Goal: Information Seeking & Learning: Learn about a topic

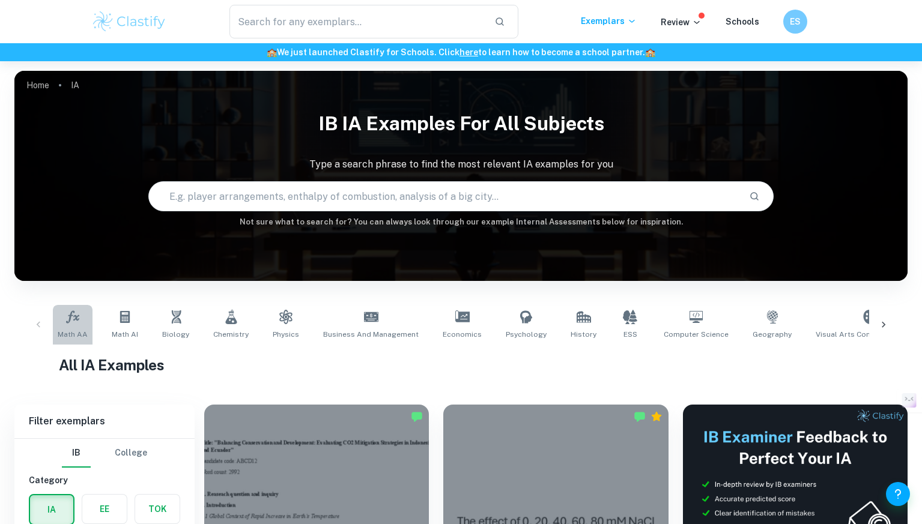
click at [62, 314] on link "Math AA" at bounding box center [73, 325] width 40 height 40
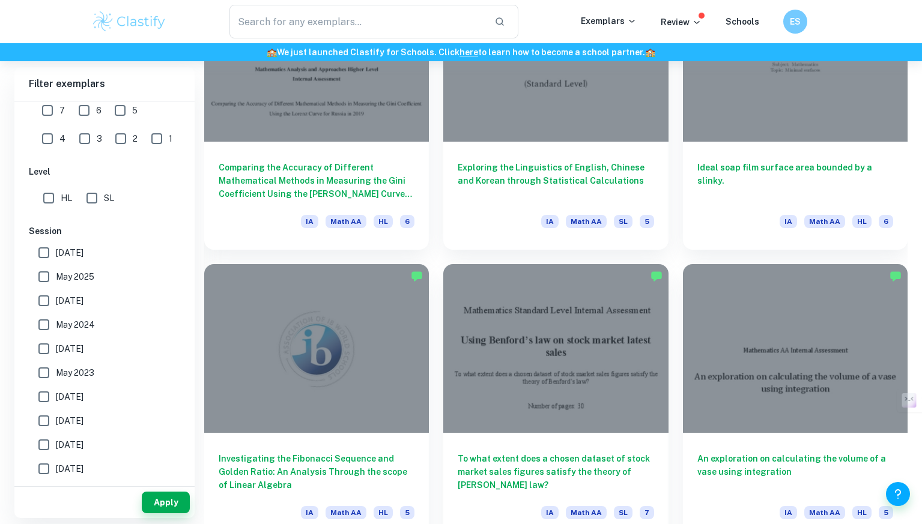
scroll to position [1944, 0]
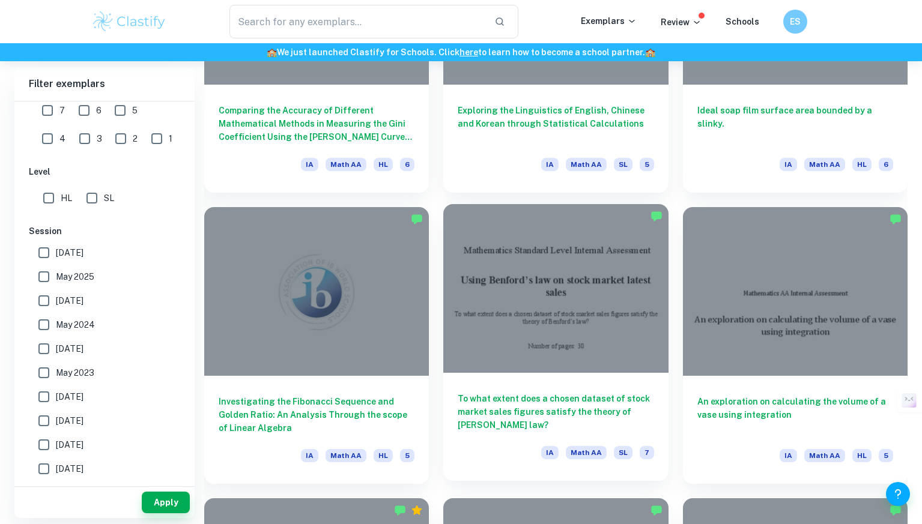
click at [604, 348] on div at bounding box center [555, 288] width 225 height 169
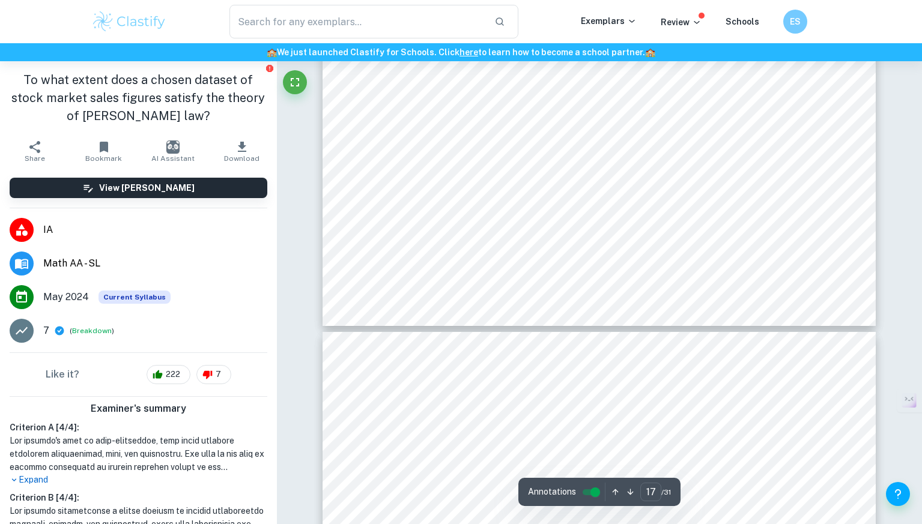
scroll to position [12708, 0]
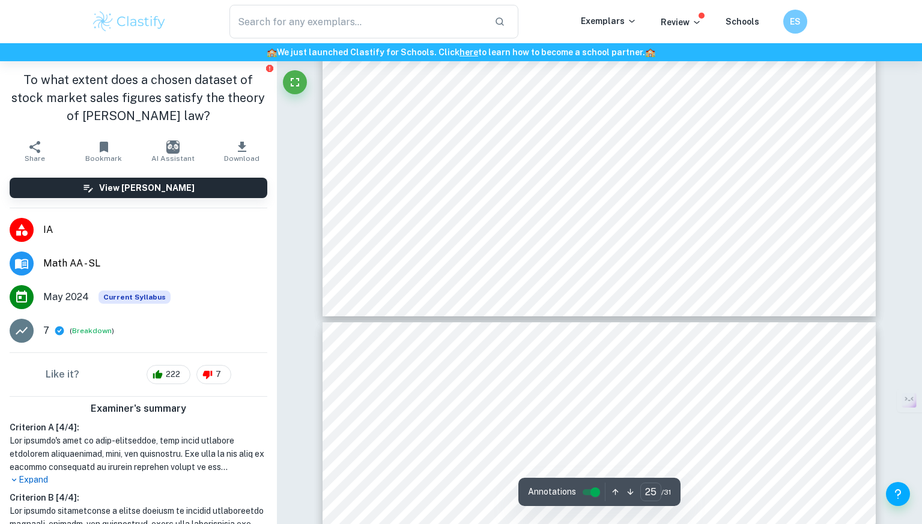
type input "26"
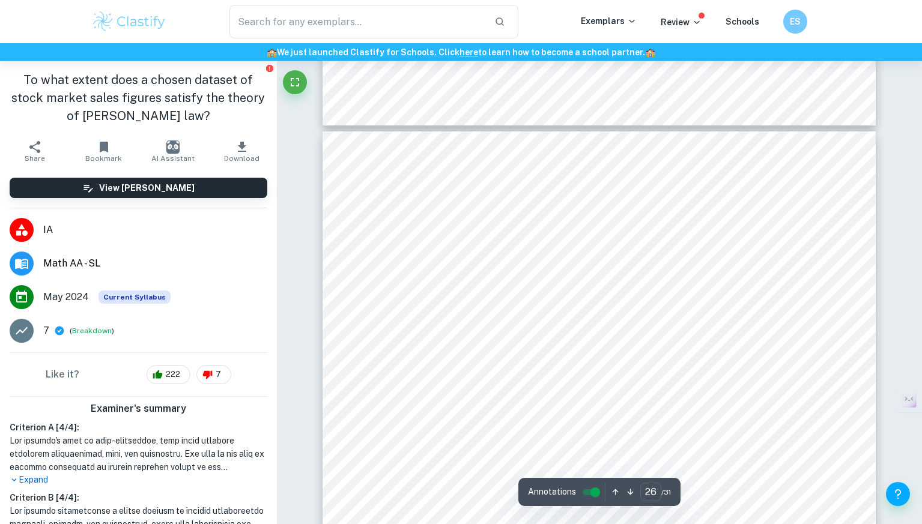
scroll to position [19729, 0]
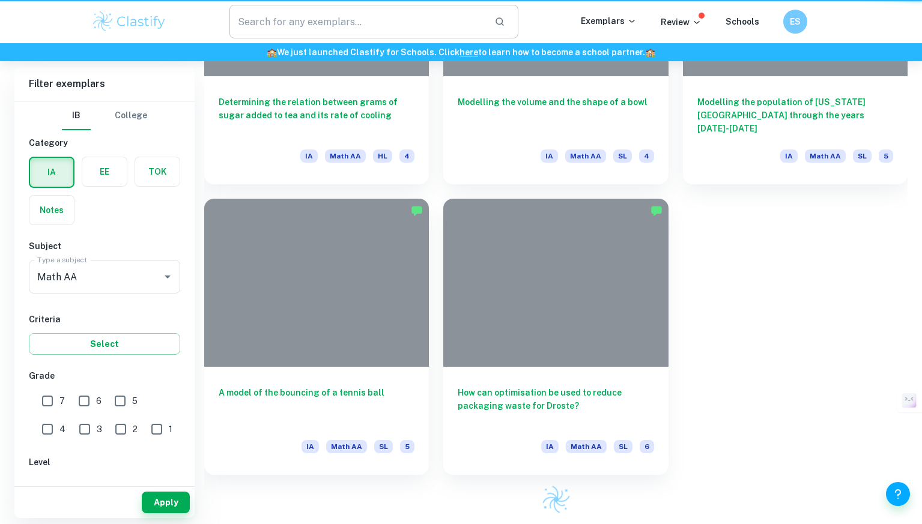
scroll to position [1944, 0]
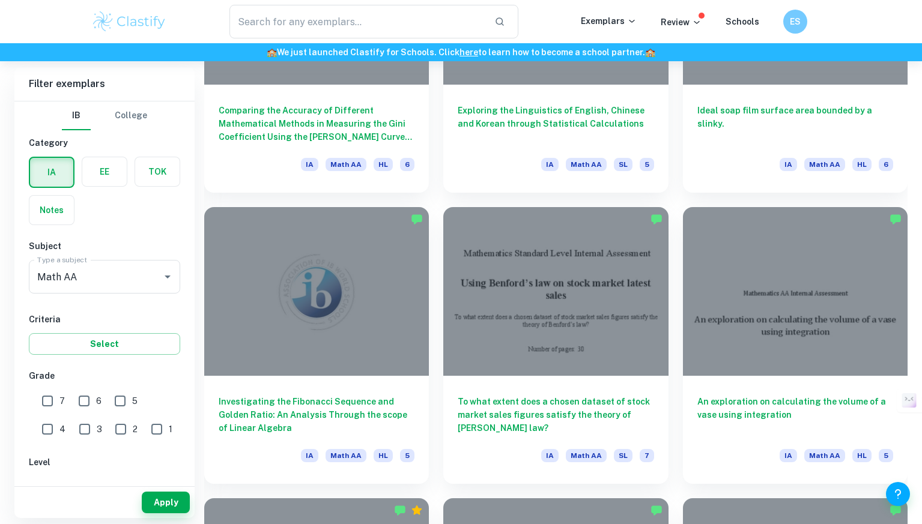
click at [46, 403] on input "7" at bounding box center [47, 401] width 24 height 24
checkbox input "true"
click at [170, 498] on button "Apply" at bounding box center [166, 503] width 48 height 22
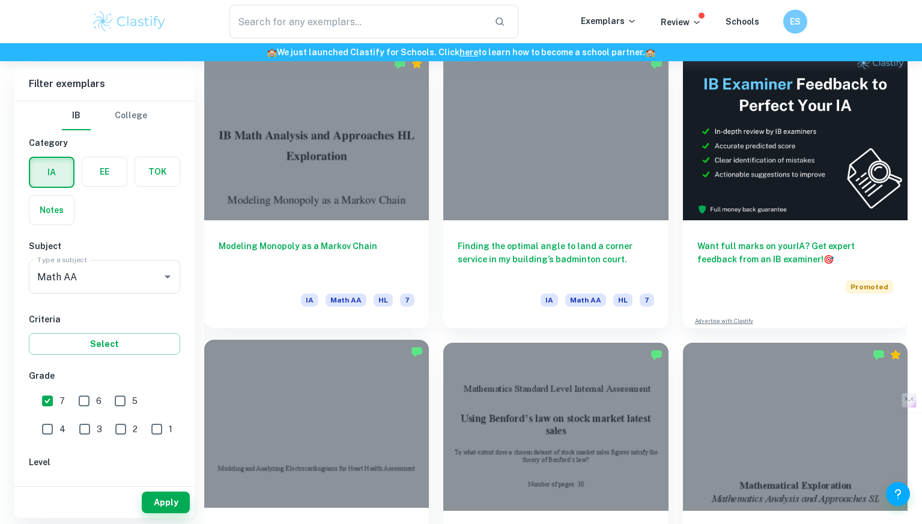
scroll to position [284, 0]
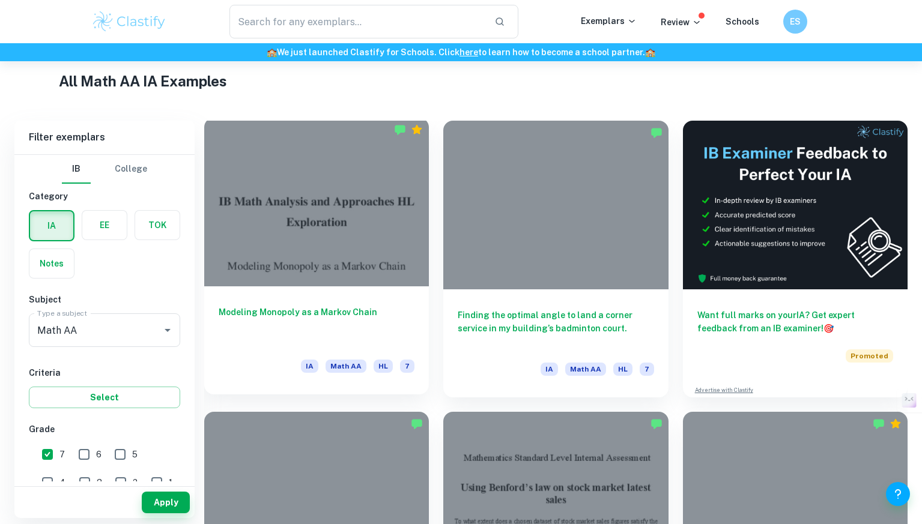
click at [360, 224] on div at bounding box center [316, 202] width 225 height 169
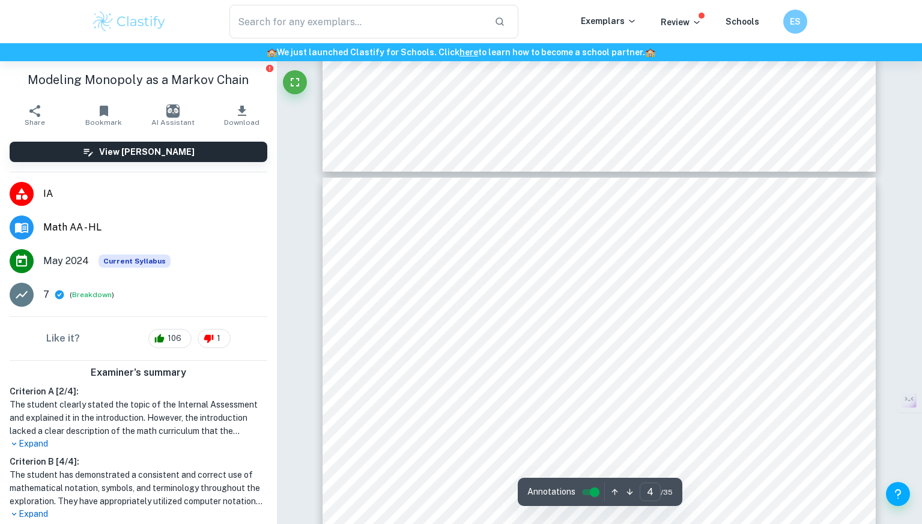
scroll to position [2192, 0]
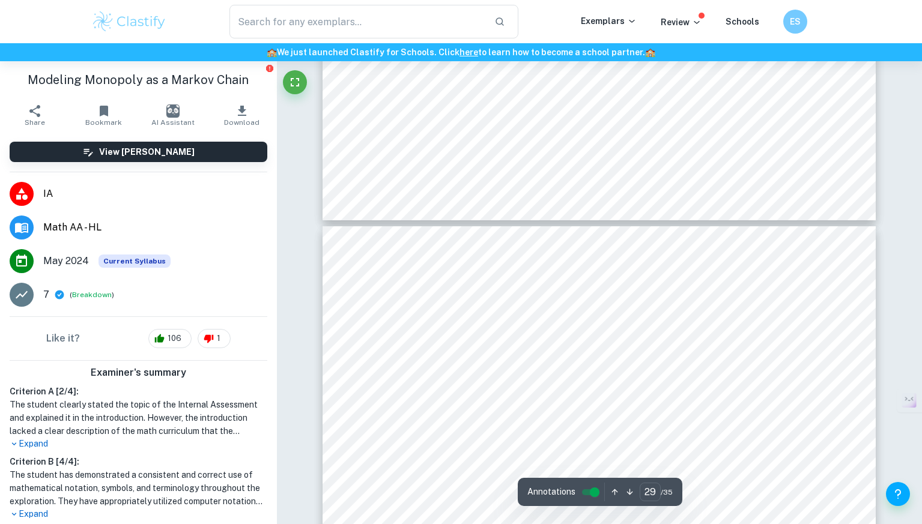
type input "28"
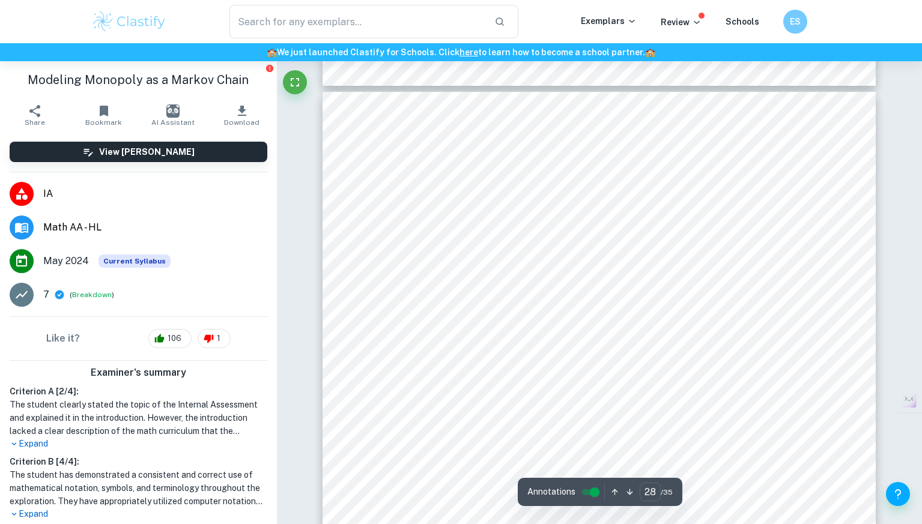
scroll to position [19501, 0]
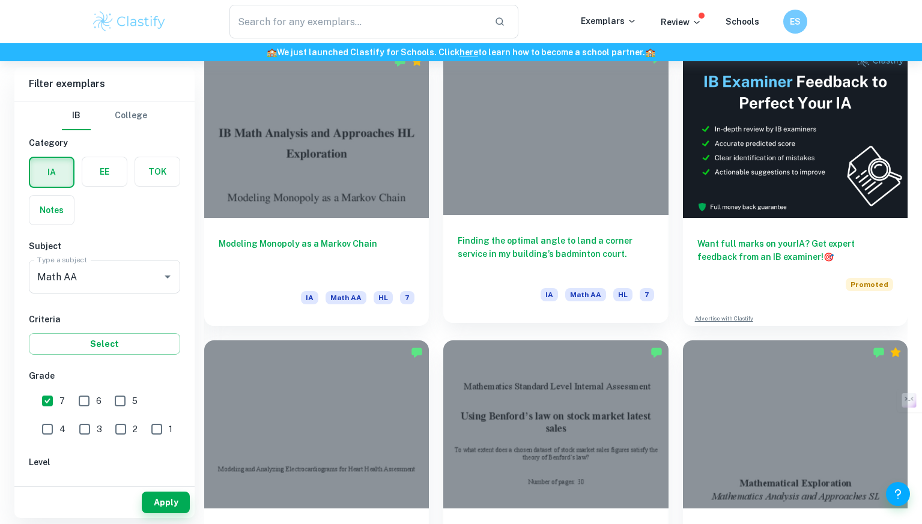
scroll to position [458, 0]
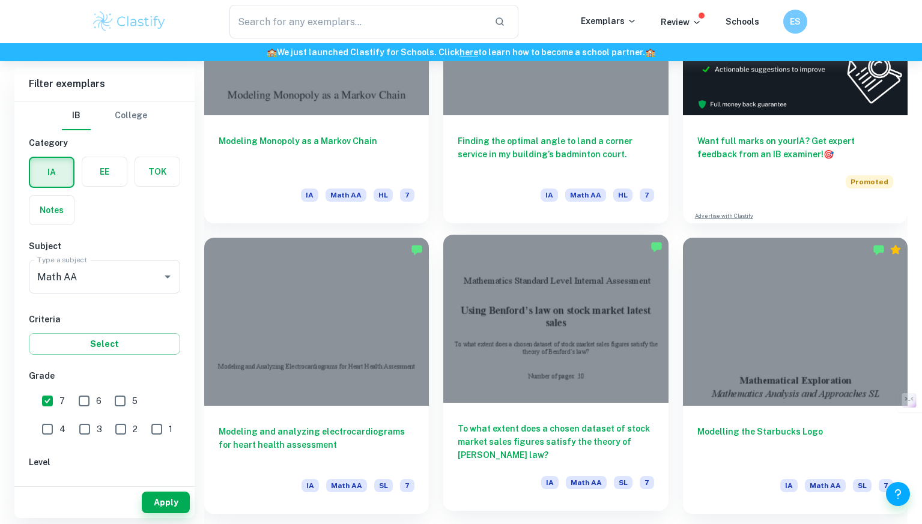
click at [594, 351] on div at bounding box center [555, 319] width 225 height 169
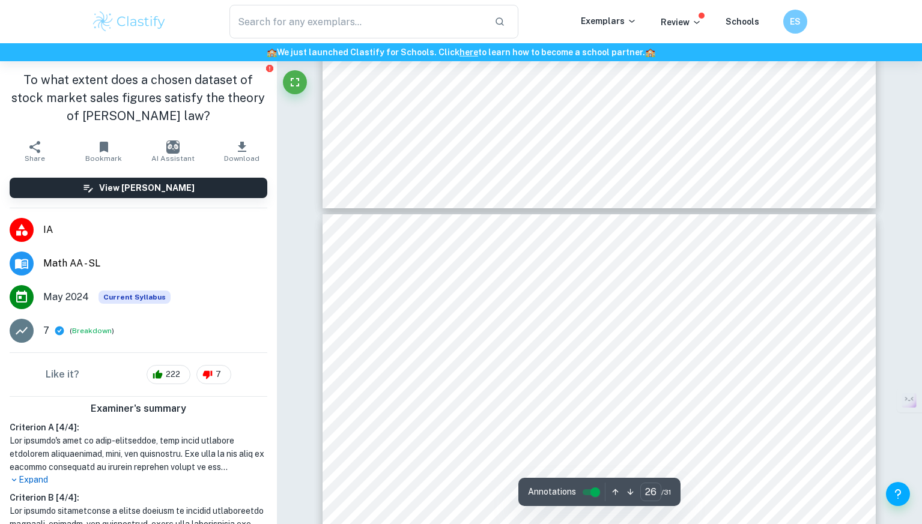
type input "25"
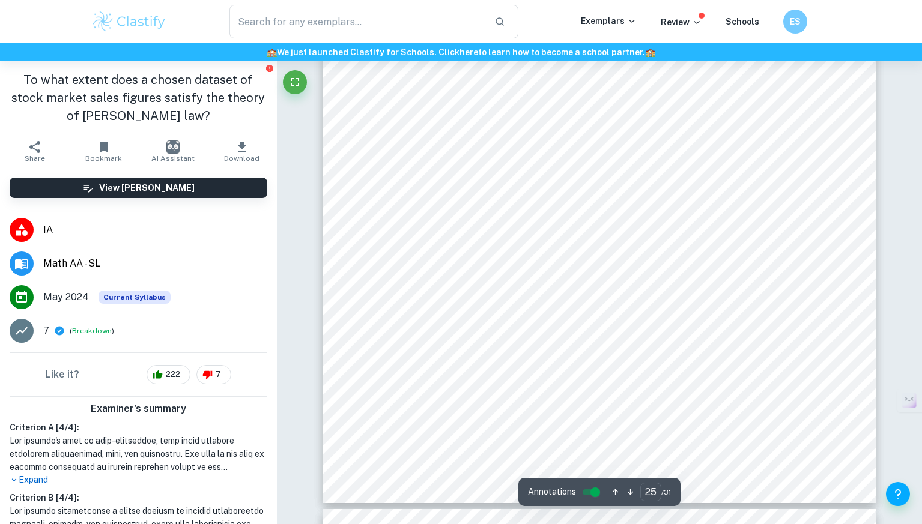
scroll to position [18860, 0]
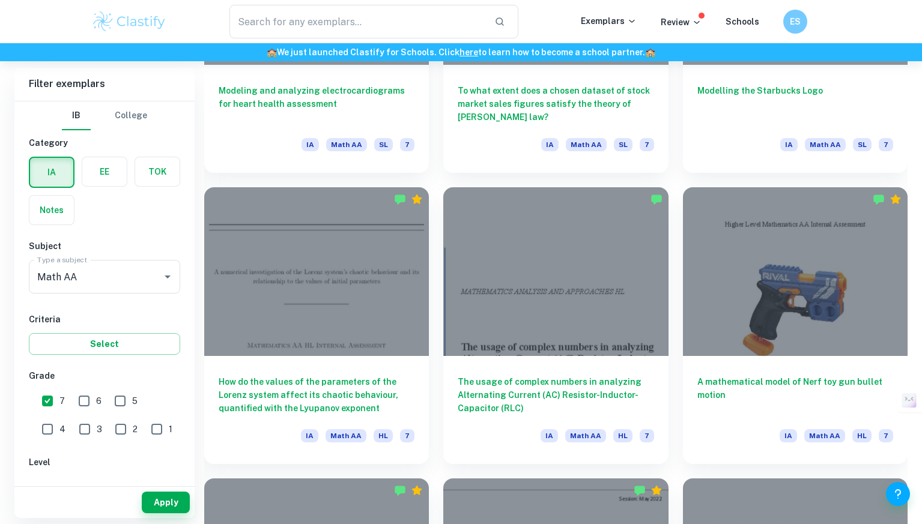
scroll to position [807, 0]
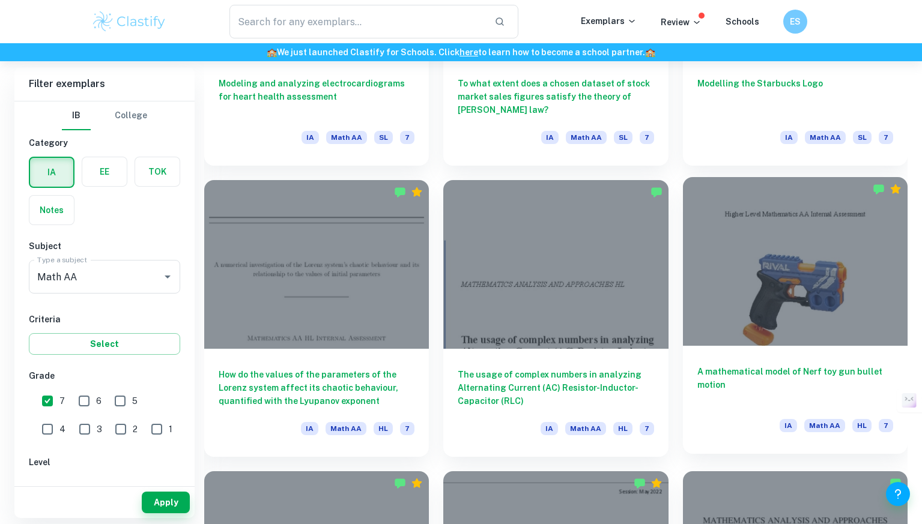
click at [771, 253] on div at bounding box center [795, 261] width 225 height 169
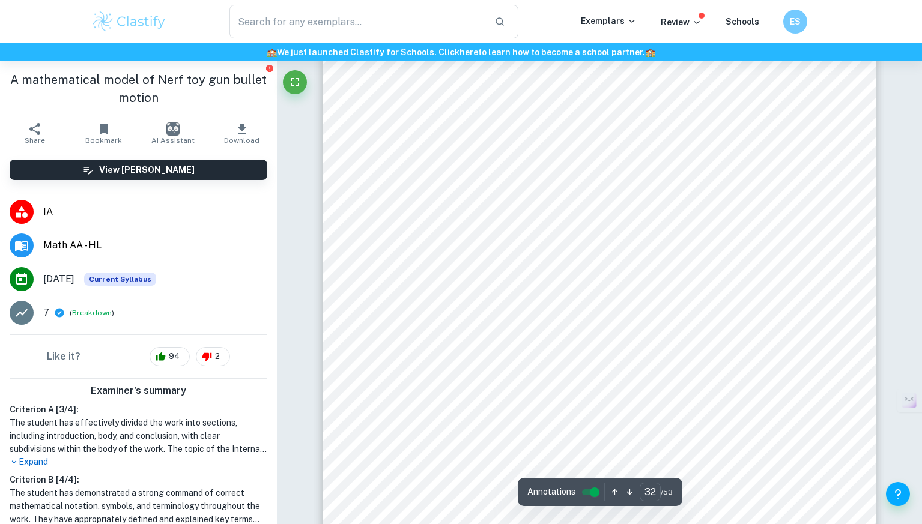
scroll to position [24632, 0]
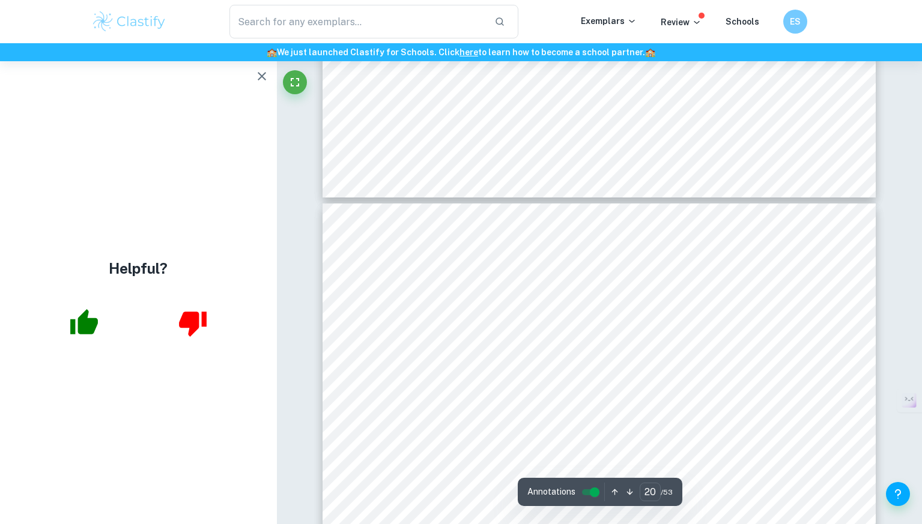
type input "19"
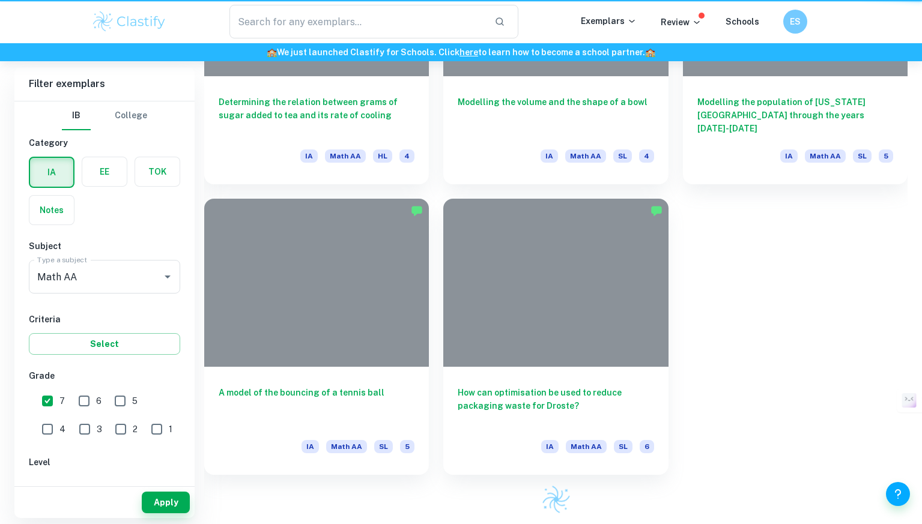
scroll to position [807, 0]
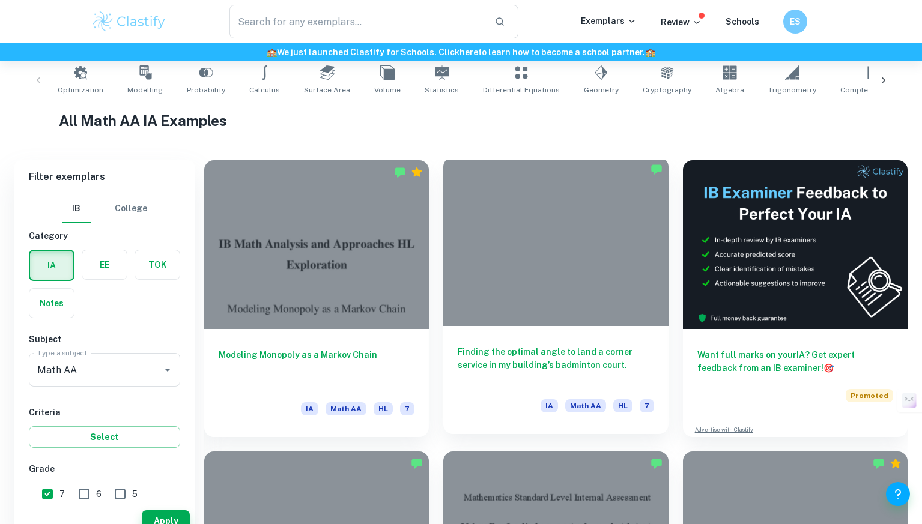
scroll to position [431, 0]
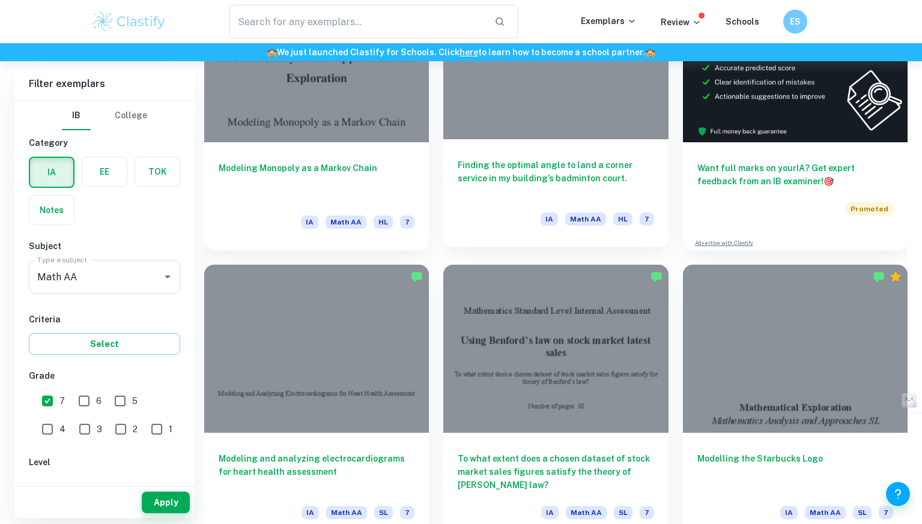
click at [564, 100] on div at bounding box center [555, 55] width 225 height 169
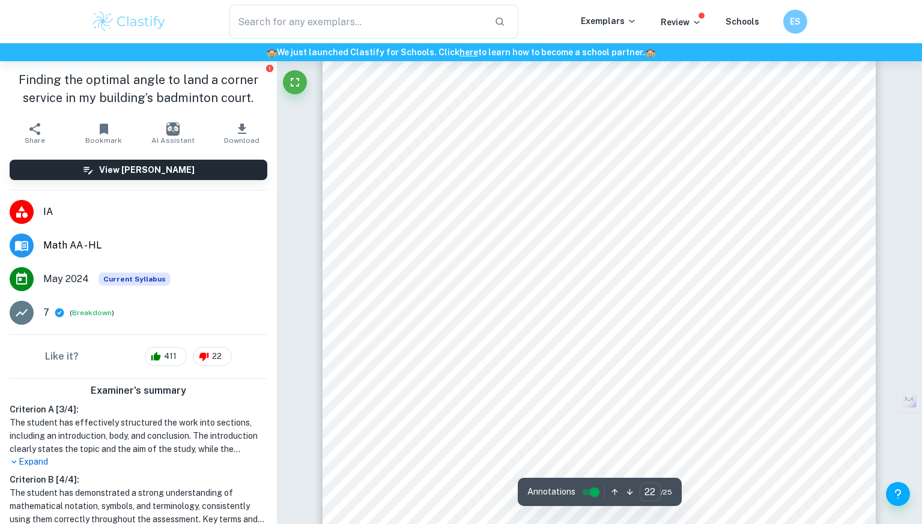
scroll to position [16856, 0]
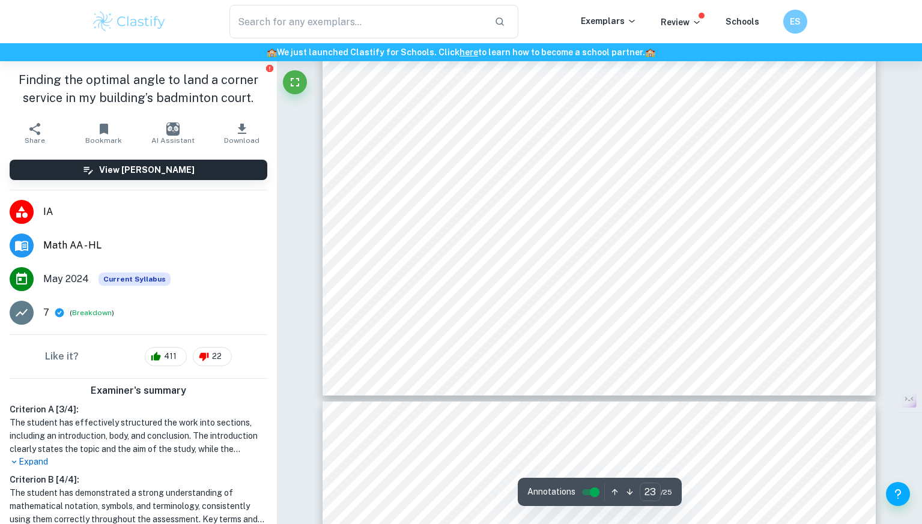
type input "24"
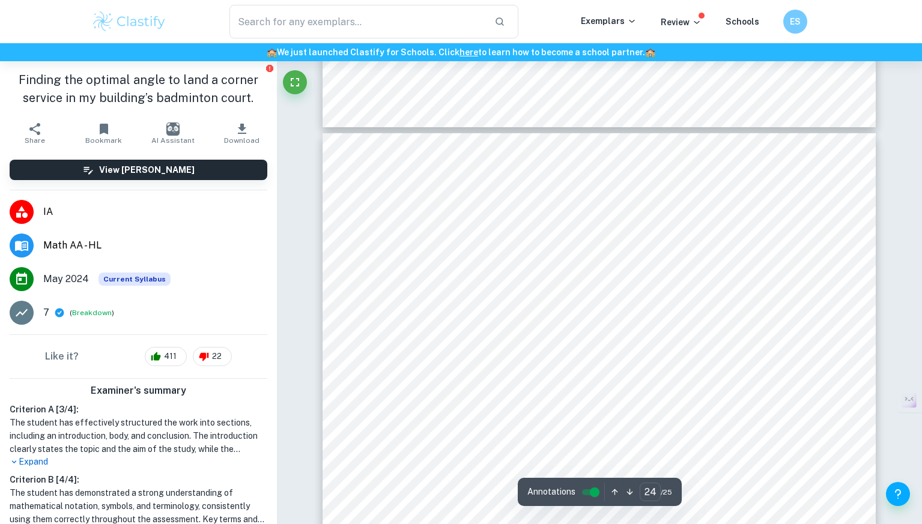
scroll to position [18192, 0]
